Goal: Understand process/instructions

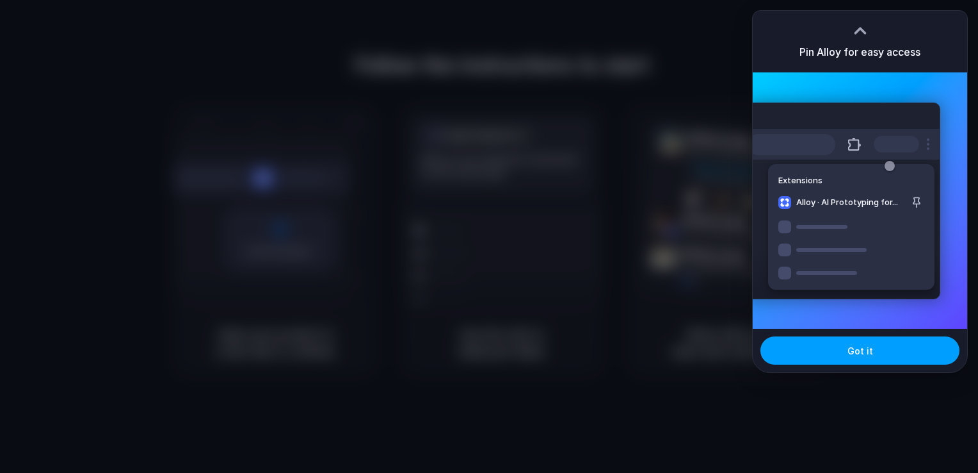
click at [855, 357] on button "Got it" at bounding box center [860, 350] width 199 height 28
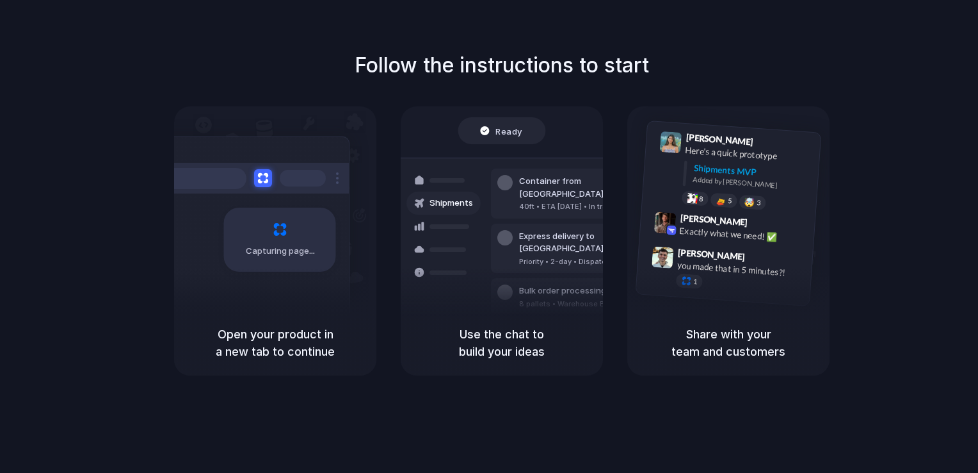
click at [892, 75] on div "Follow the instructions to start Capturing page Open your product in a new tab …" at bounding box center [502, 212] width 978 height 325
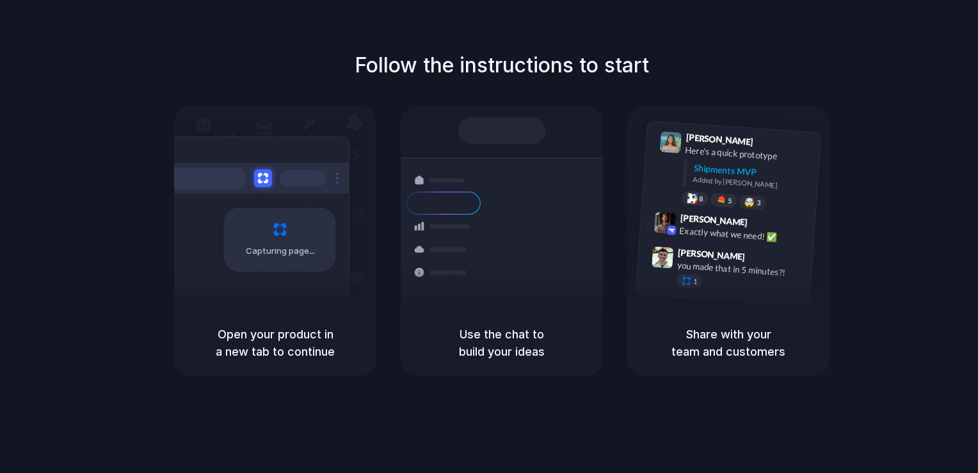
click at [515, 230] on div "Express delivery to [GEOGRAPHIC_DATA] Priority • 2-day • Dispatched" at bounding box center [577, 255] width 173 height 50
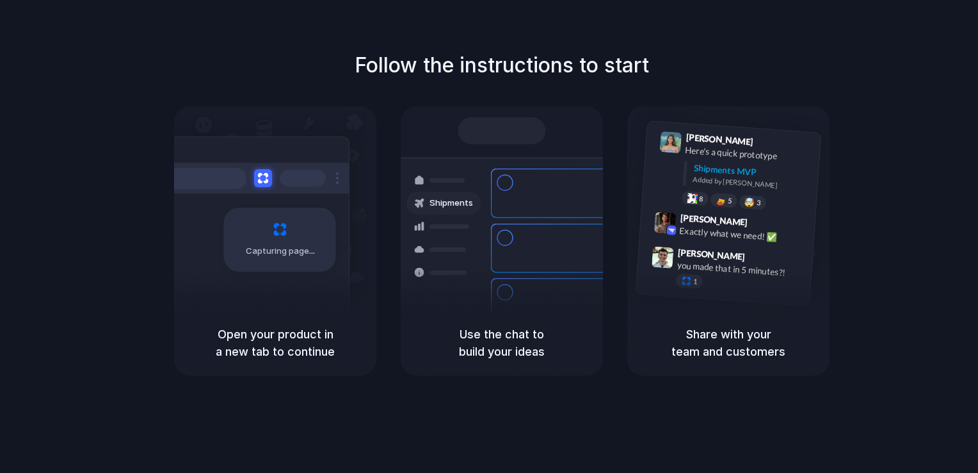
click at [373, 213] on div "Capturing page" at bounding box center [275, 208] width 202 height 204
